Goal: Information Seeking & Learning: Learn about a topic

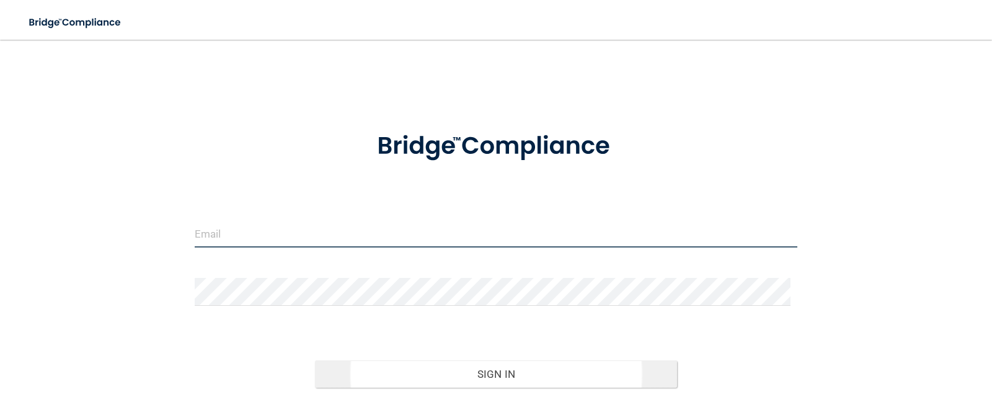
type input "[EMAIL_ADDRESS][DOMAIN_NAME]"
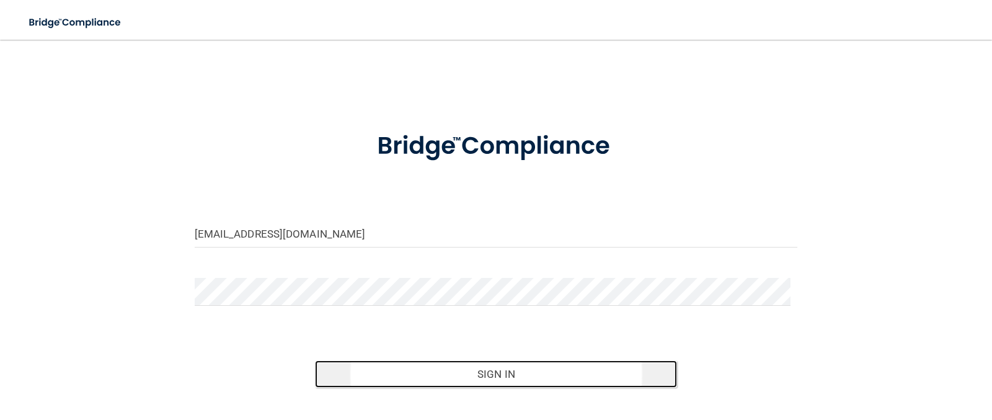
click at [511, 375] on button "Sign In" at bounding box center [496, 373] width 362 height 27
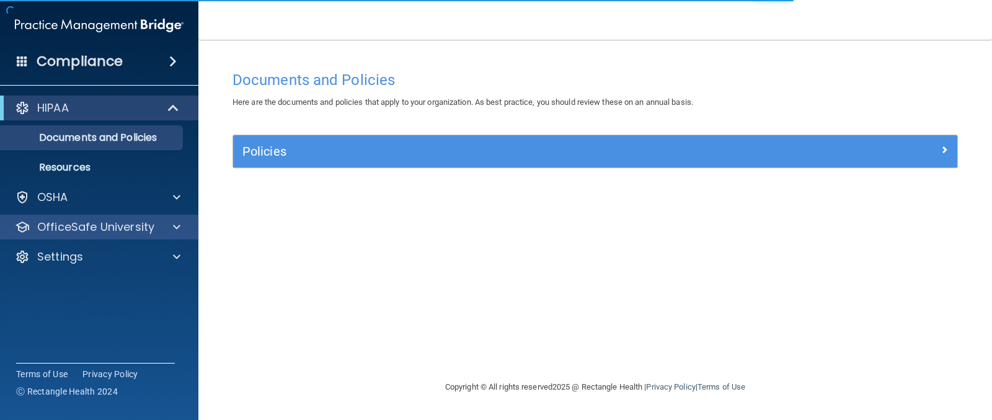
click at [65, 218] on div "OfficeSafe University" at bounding box center [99, 227] width 199 height 25
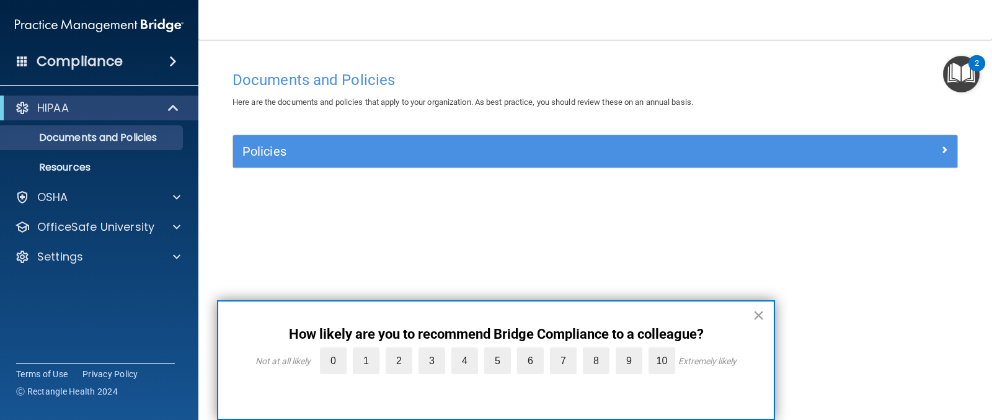
click at [762, 314] on button "×" at bounding box center [759, 315] width 12 height 20
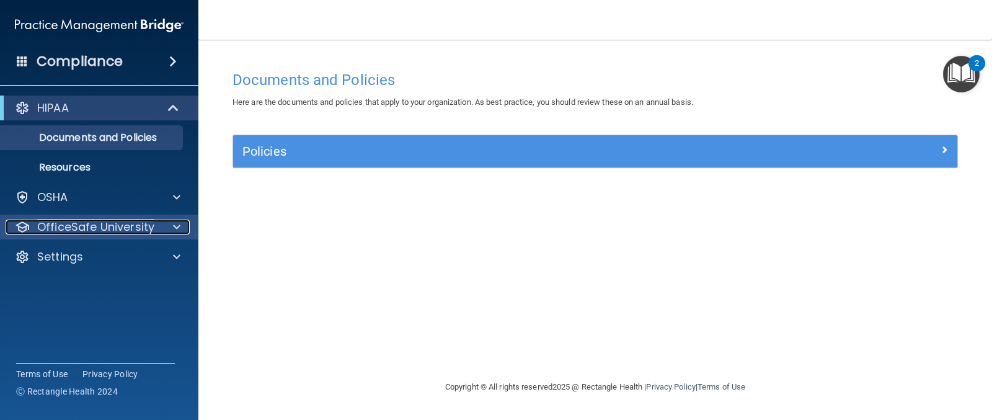
click at [138, 226] on p "OfficeSafe University" at bounding box center [95, 227] width 117 height 15
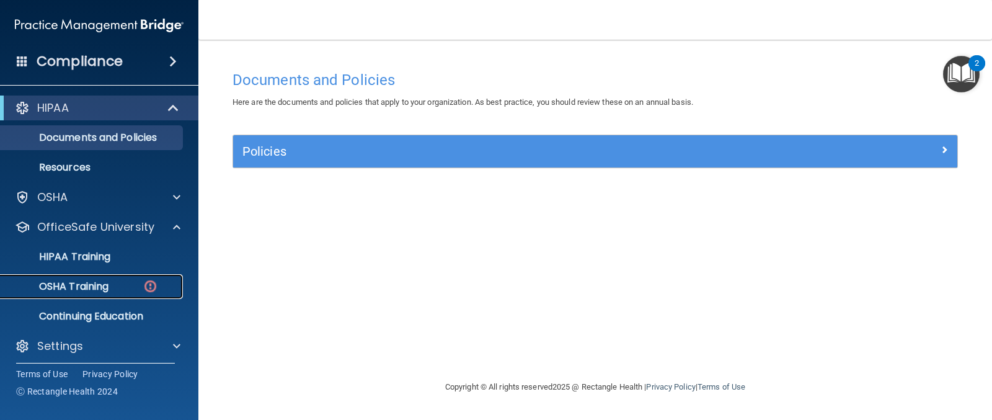
click at [116, 290] on div "OSHA Training" at bounding box center [92, 286] width 169 height 12
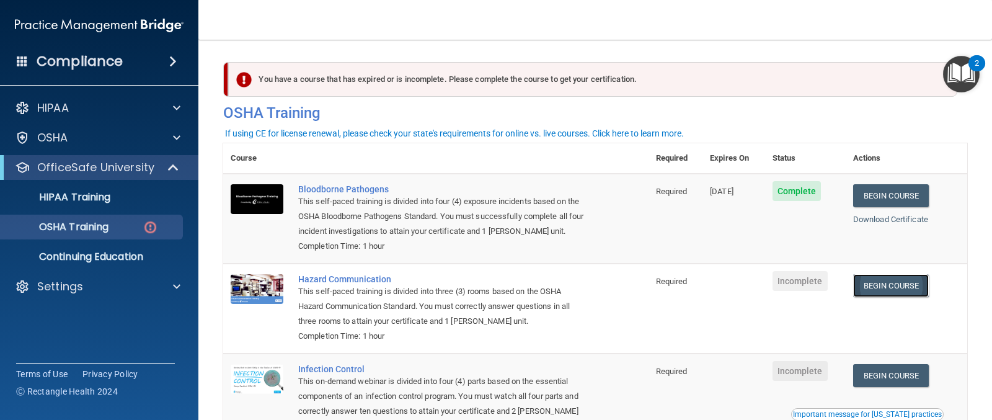
click at [870, 286] on link "Begin Course" at bounding box center [892, 285] width 76 height 23
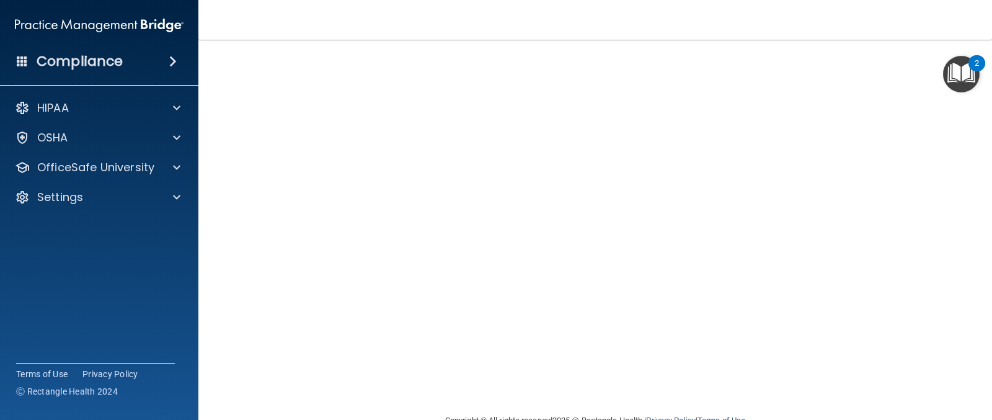
scroll to position [47, 0]
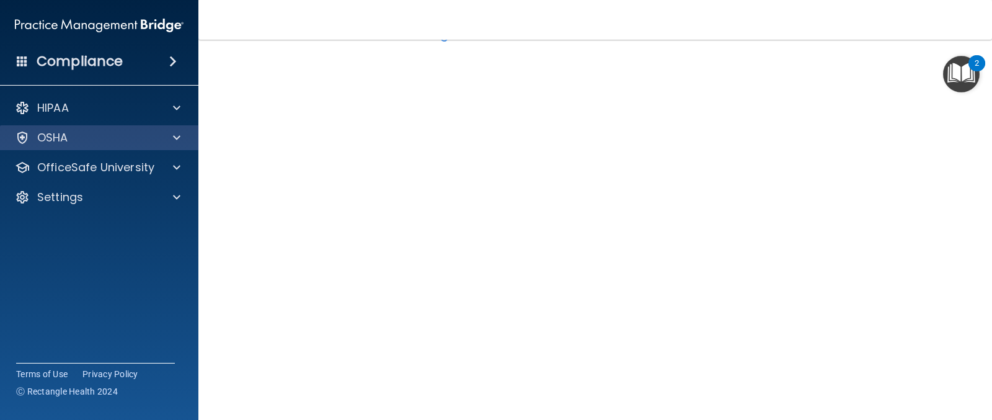
click at [74, 146] on div "OSHA" at bounding box center [99, 137] width 199 height 25
click at [171, 131] on div at bounding box center [174, 137] width 31 height 15
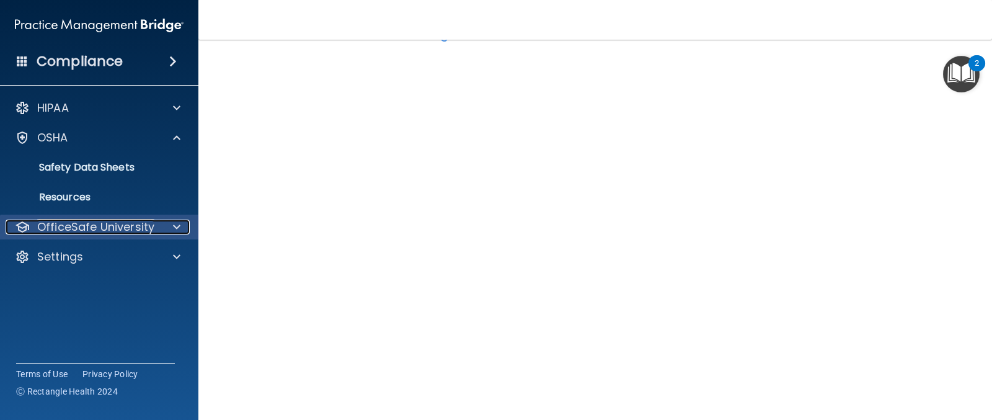
click at [117, 221] on p "OfficeSafe University" at bounding box center [95, 227] width 117 height 15
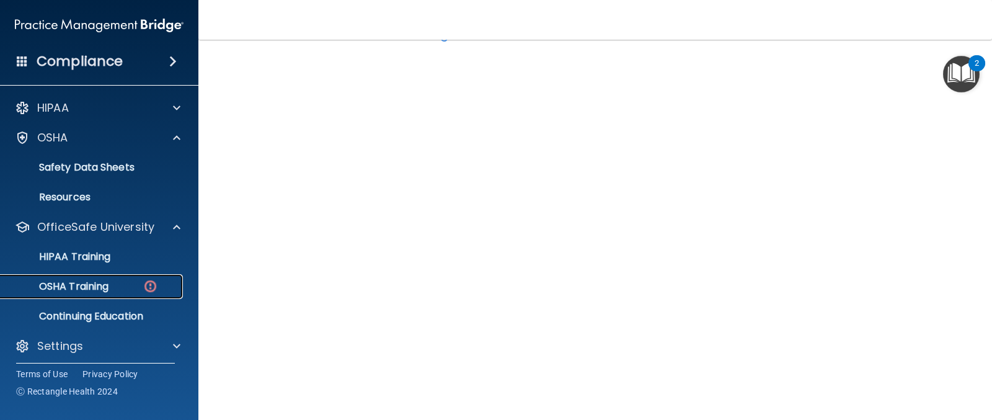
click at [67, 290] on p "OSHA Training" at bounding box center [58, 286] width 100 height 12
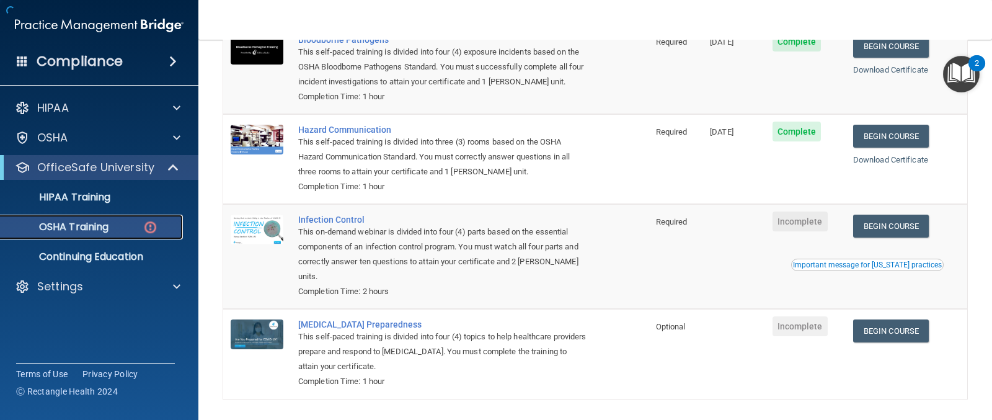
scroll to position [150, 0]
click at [881, 228] on link "Begin Course" at bounding box center [892, 225] width 76 height 23
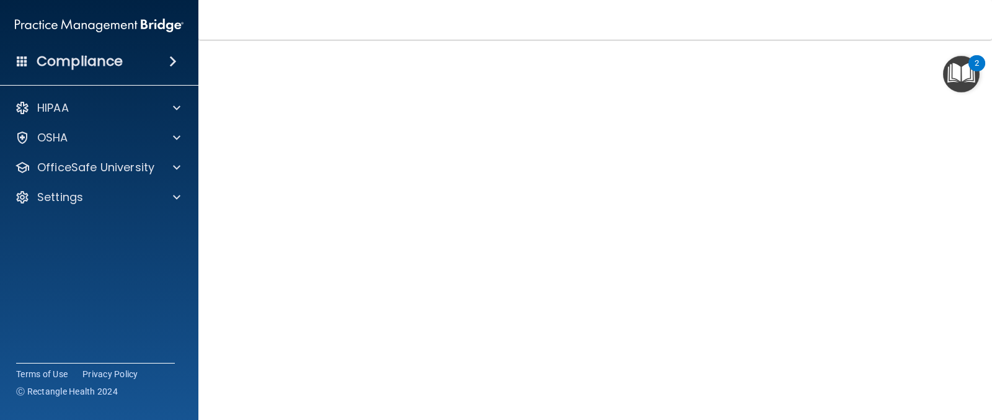
scroll to position [49, 0]
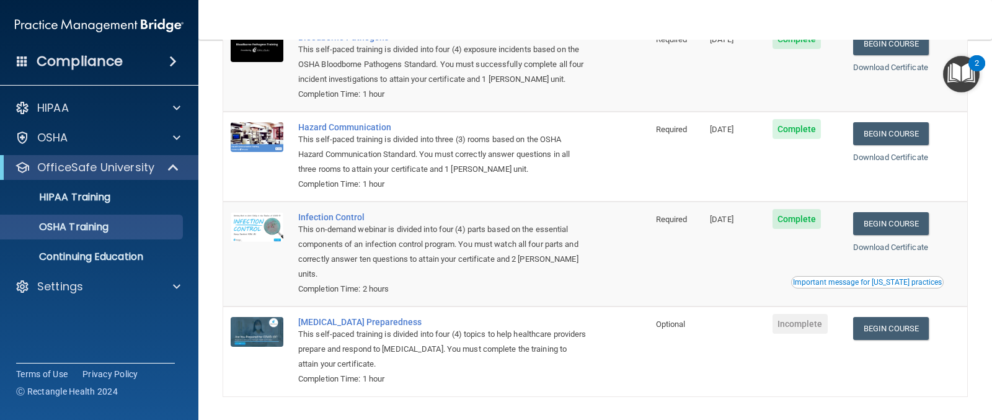
scroll to position [161, 0]
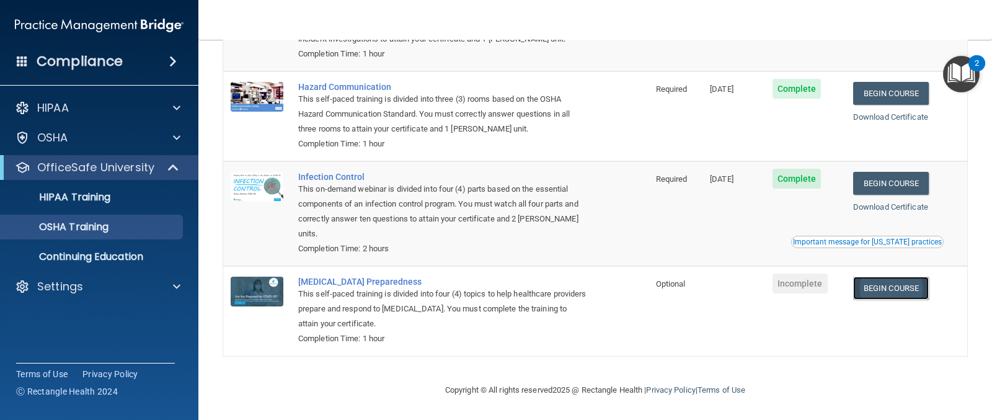
click at [922, 288] on link "Begin Course" at bounding box center [892, 288] width 76 height 23
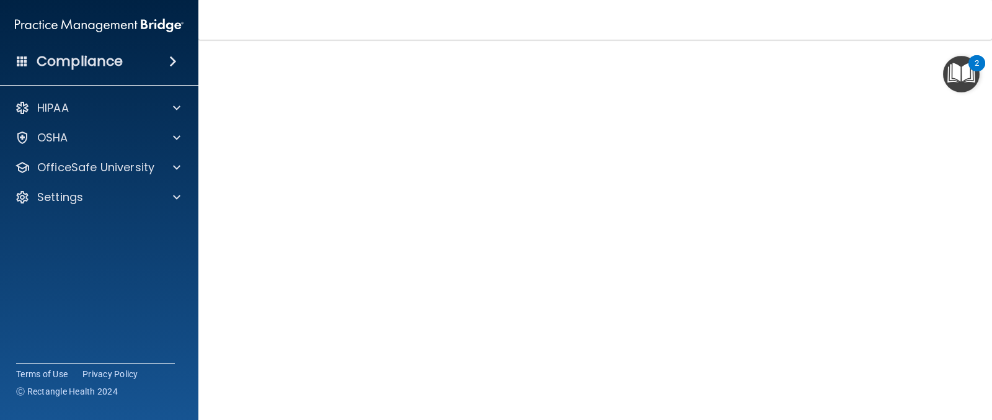
scroll to position [111, 0]
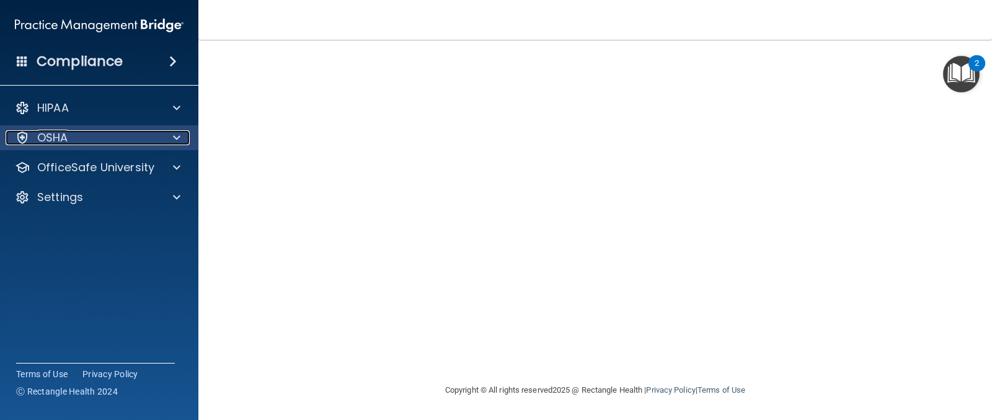
click at [115, 133] on div "OSHA" at bounding box center [83, 137] width 154 height 15
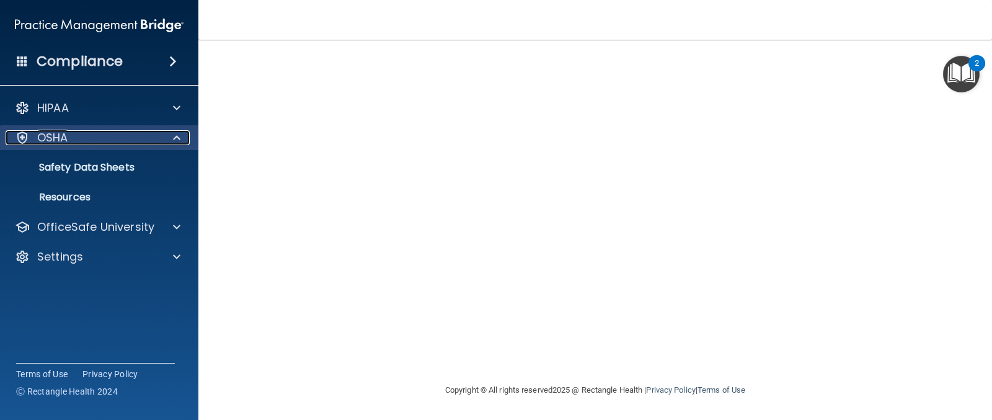
click at [91, 137] on div "OSHA" at bounding box center [83, 137] width 154 height 15
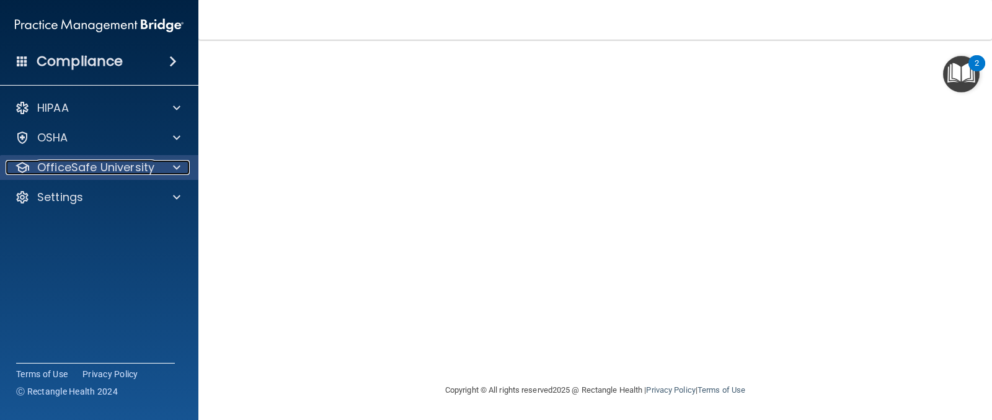
click at [100, 172] on p "OfficeSafe University" at bounding box center [95, 167] width 117 height 15
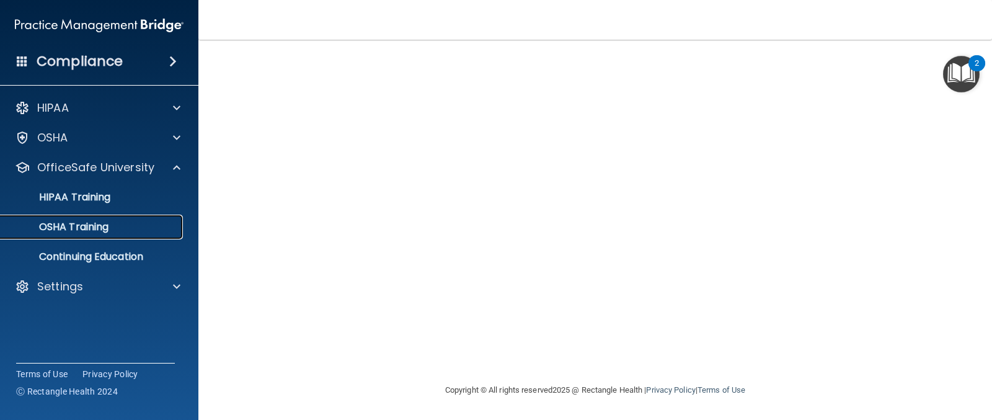
click at [73, 230] on p "OSHA Training" at bounding box center [58, 227] width 100 height 12
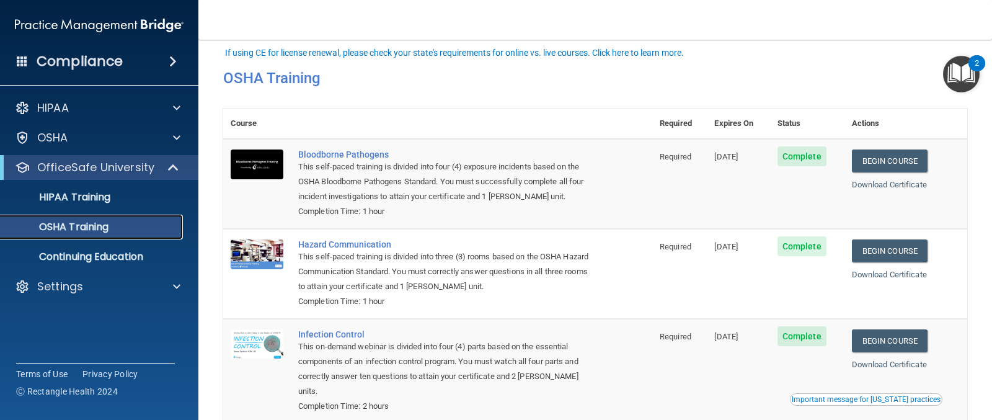
scroll to position [146, 0]
